Goal: Check status: Check status

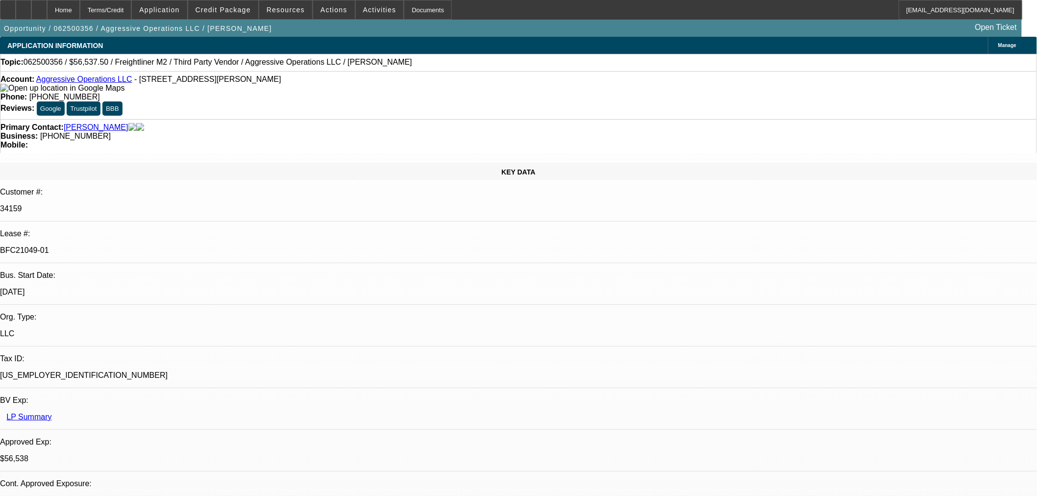
select select "0"
select select "2"
select select "0"
select select "6"
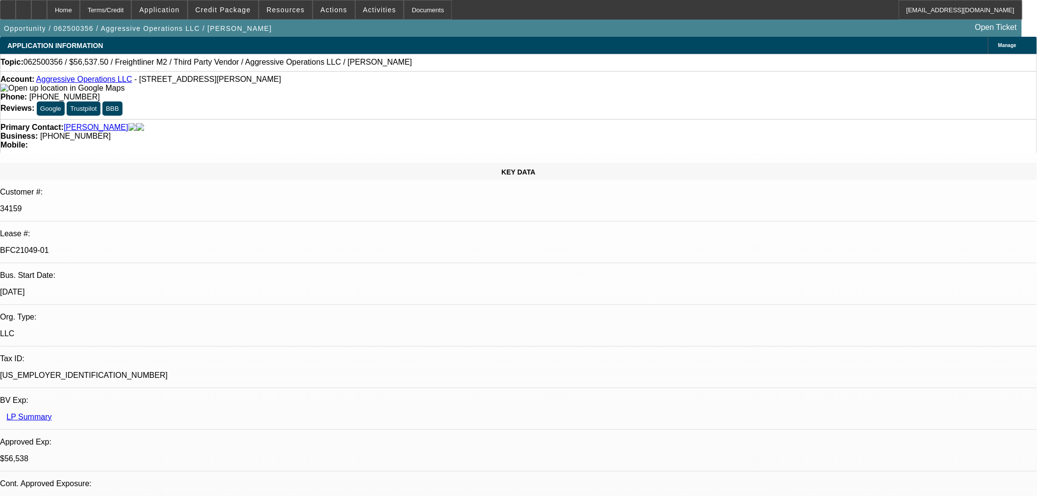
select select "0"
select select "2"
select select "0"
select select "6"
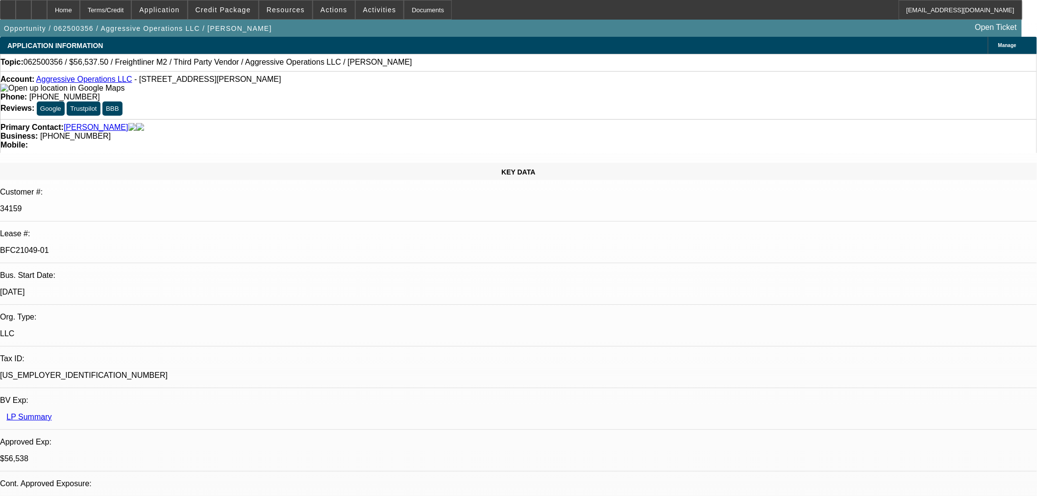
select select "0"
select select "2"
select select "0"
select select "6"
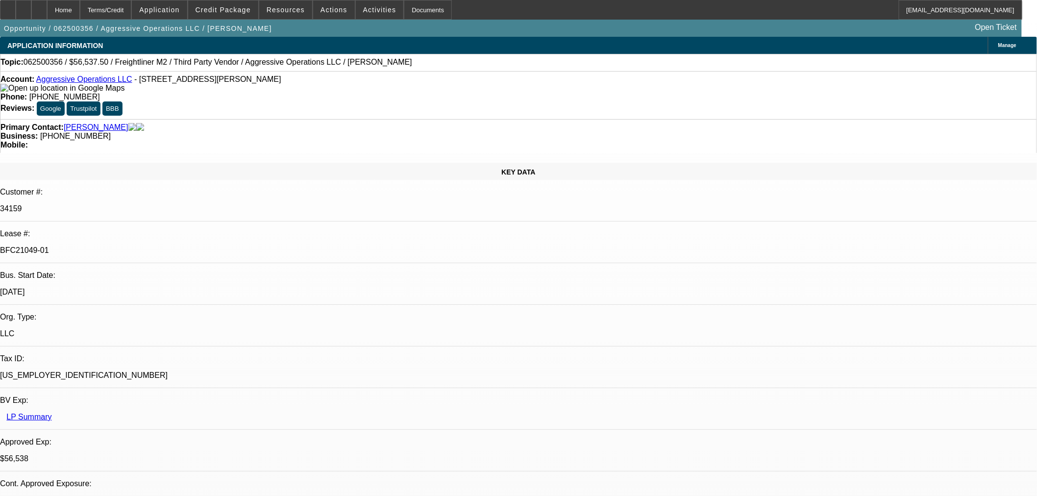
select select "0.15"
select select "2"
select select "0"
select select "6"
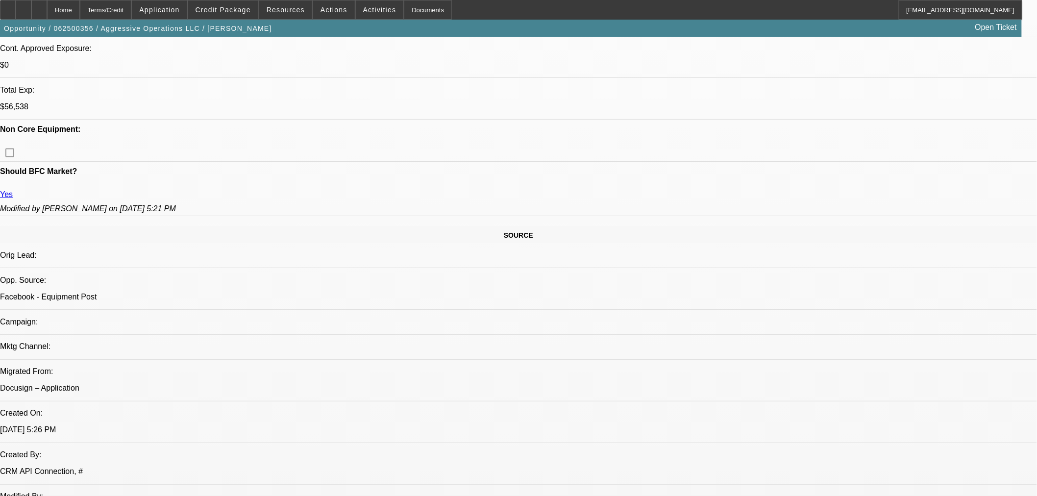
scroll to position [817, 0]
